Goal: Information Seeking & Learning: Check status

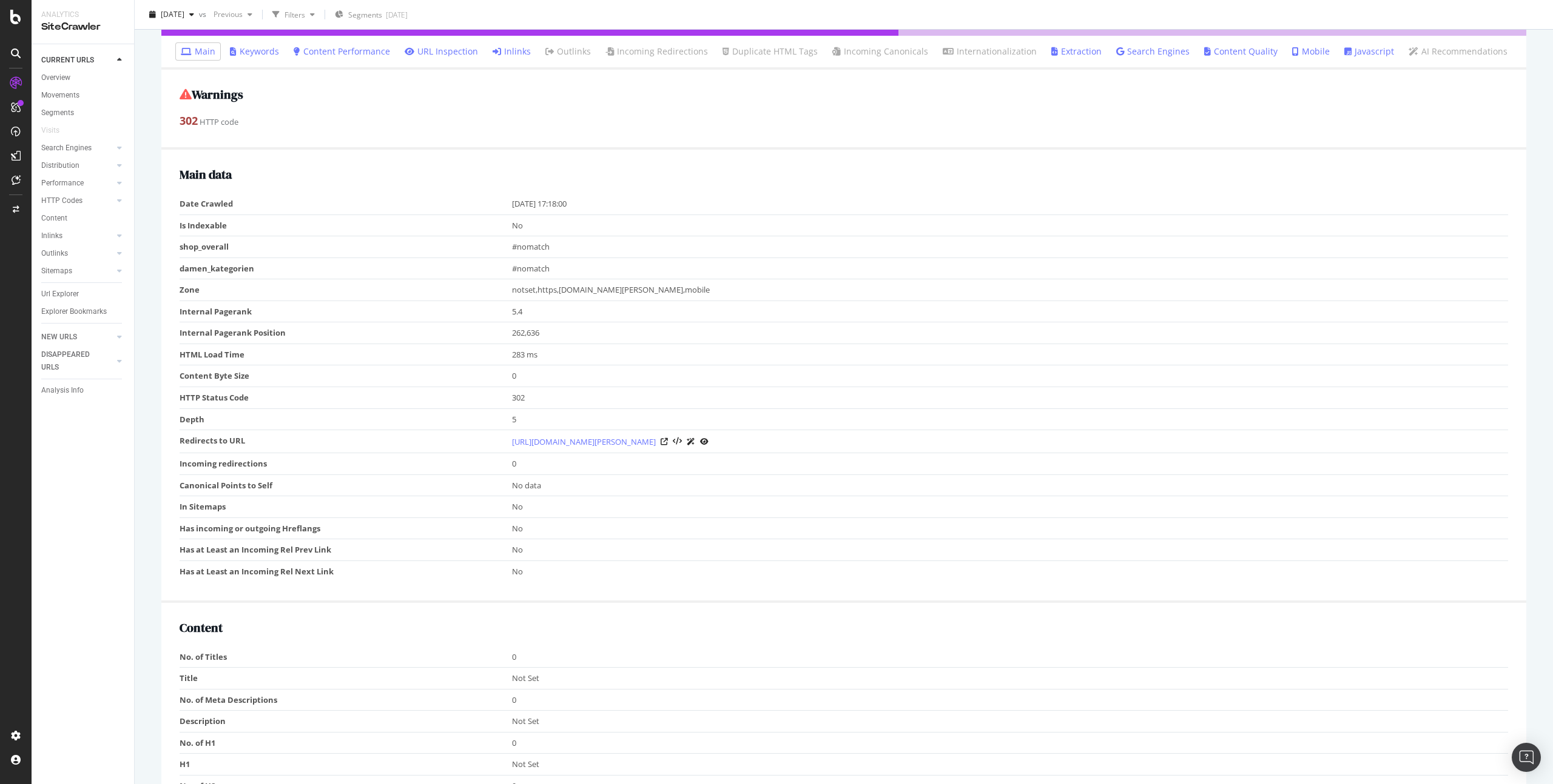
scroll to position [93, 0]
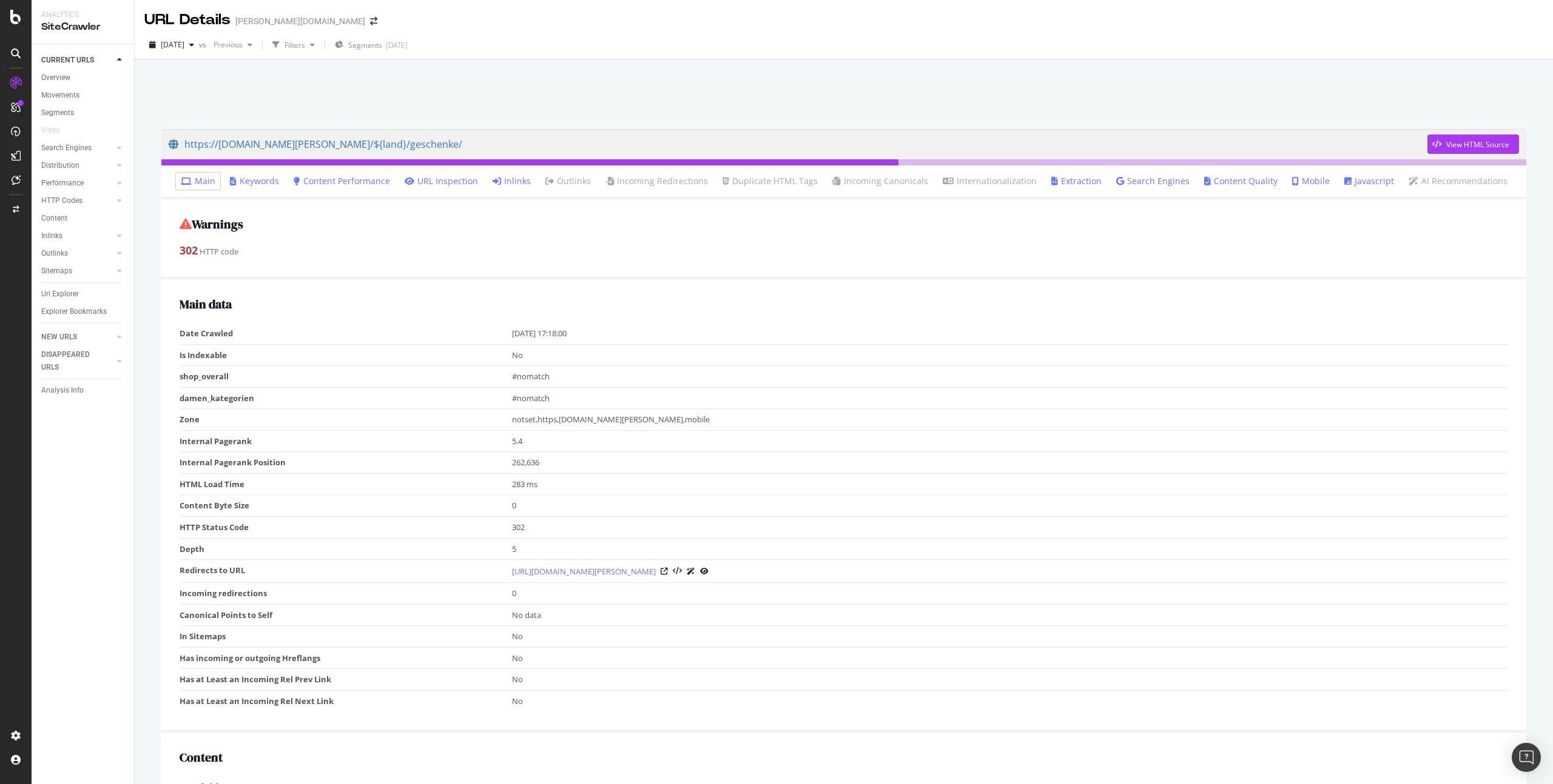
click at [521, 183] on link "Inlinks" at bounding box center [512, 181] width 38 height 12
